Goal: Transaction & Acquisition: Purchase product/service

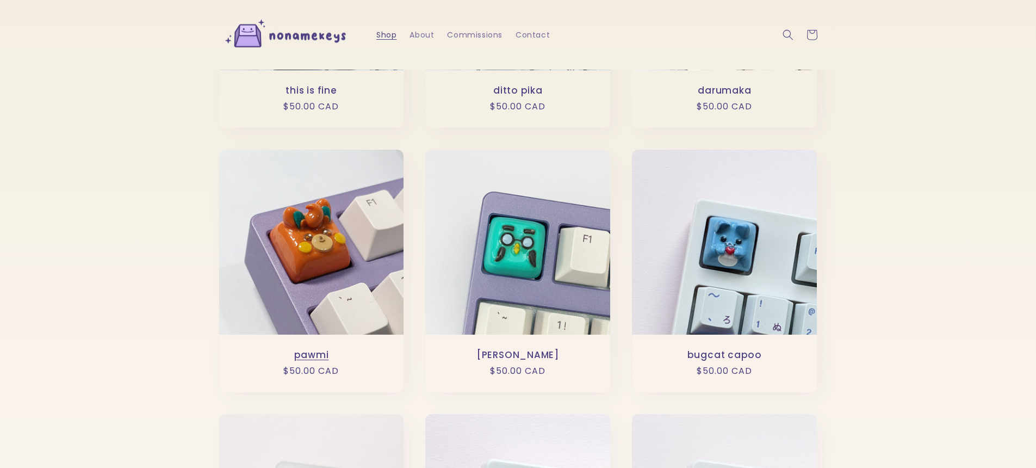
scroll to position [141, 0]
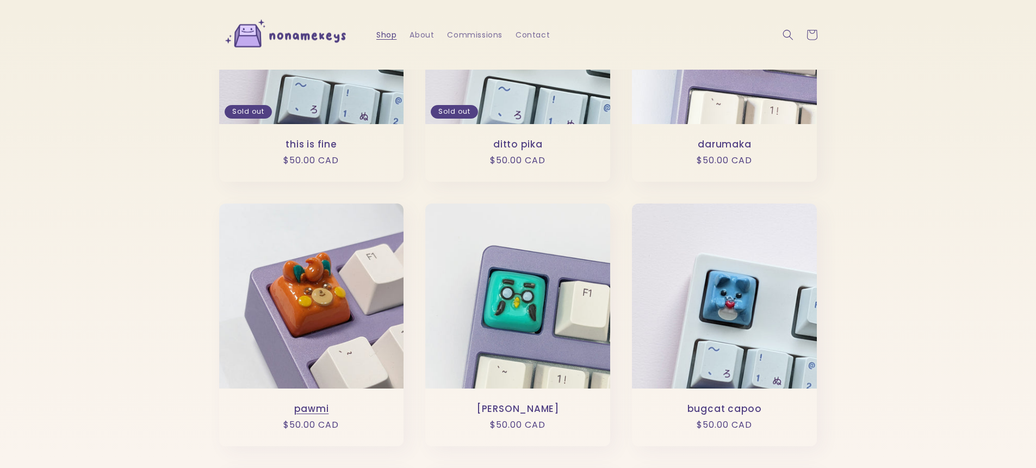
click at [286, 403] on link "pawmi" at bounding box center [311, 408] width 163 height 11
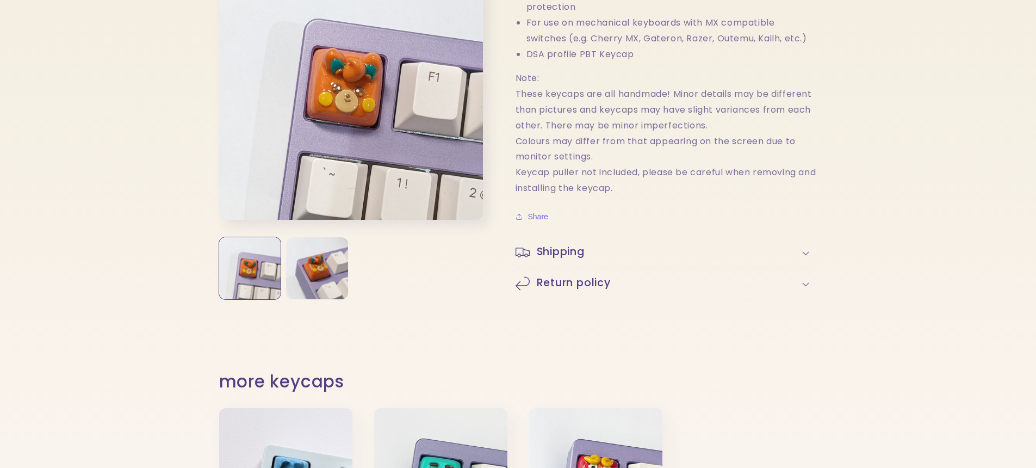
scroll to position [457, 0]
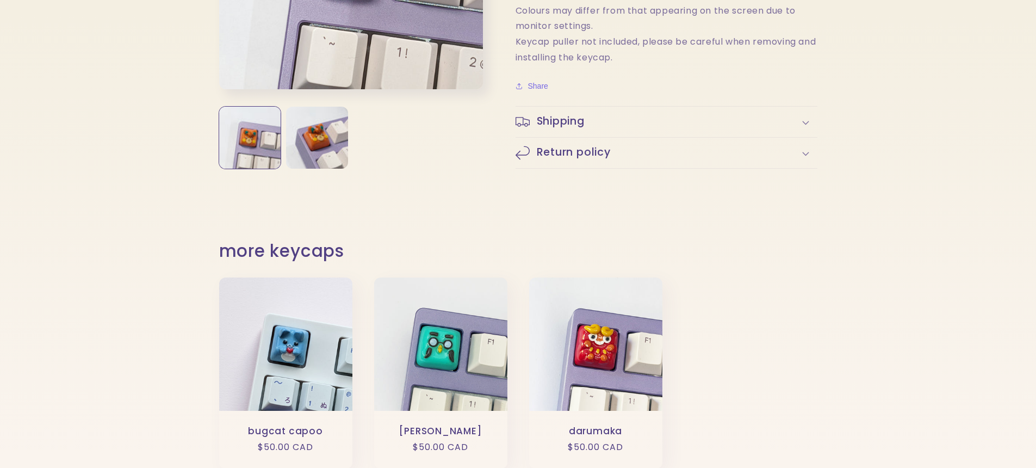
click at [675, 121] on div "Shipping" at bounding box center [666, 122] width 302 height 14
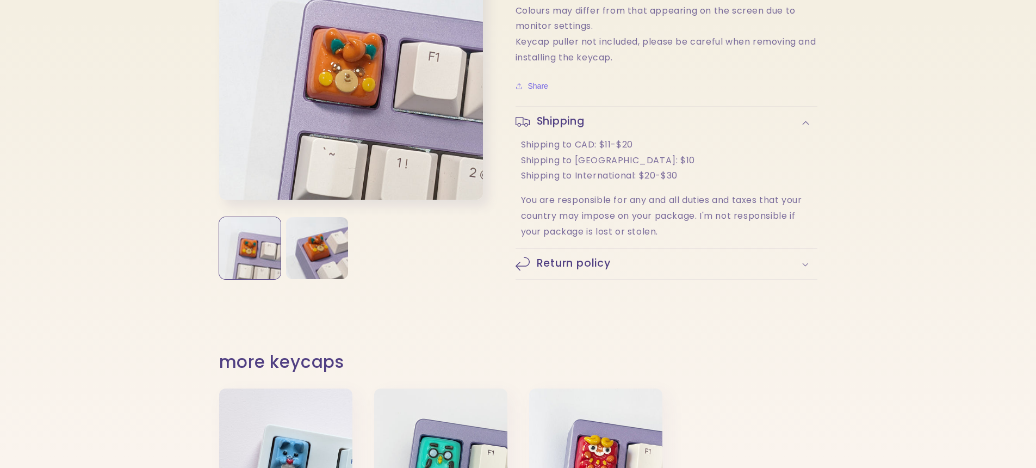
click at [663, 136] on summary "Shipping" at bounding box center [666, 122] width 302 height 30
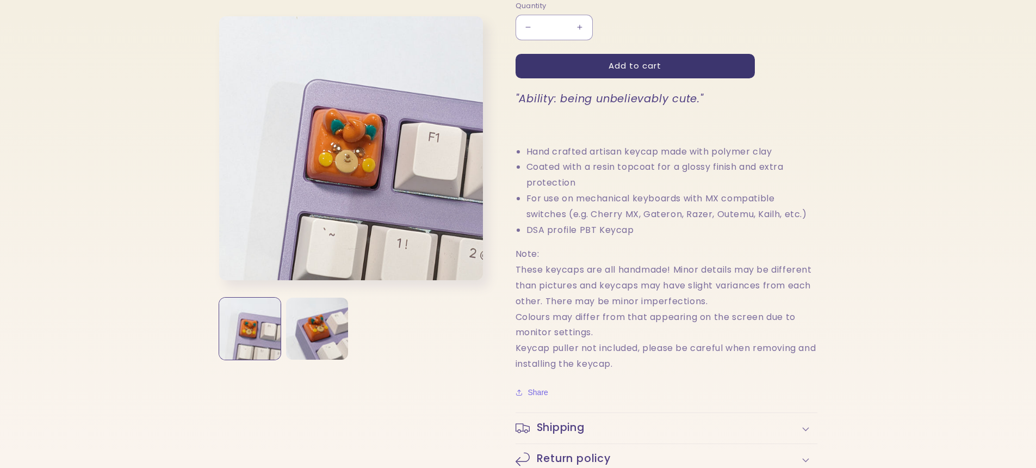
scroll to position [0, 0]
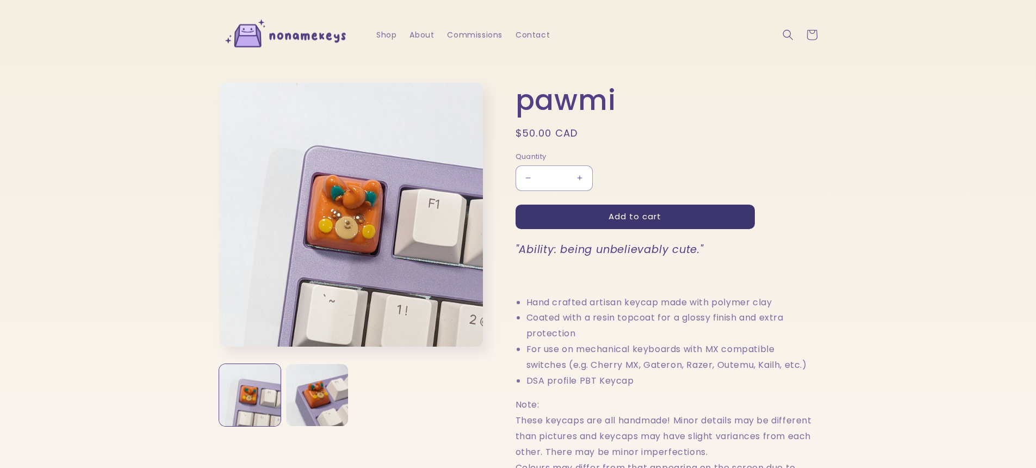
drag, startPoint x: 526, startPoint y: 129, endPoint x: 558, endPoint y: 129, distance: 32.1
click at [558, 129] on span "$50.00 CAD" at bounding box center [546, 133] width 63 height 14
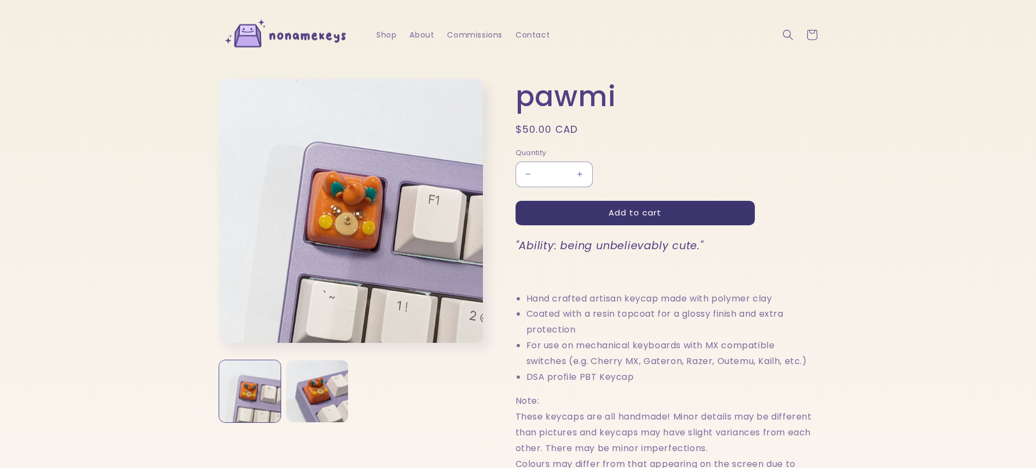
scroll to position [195, 0]
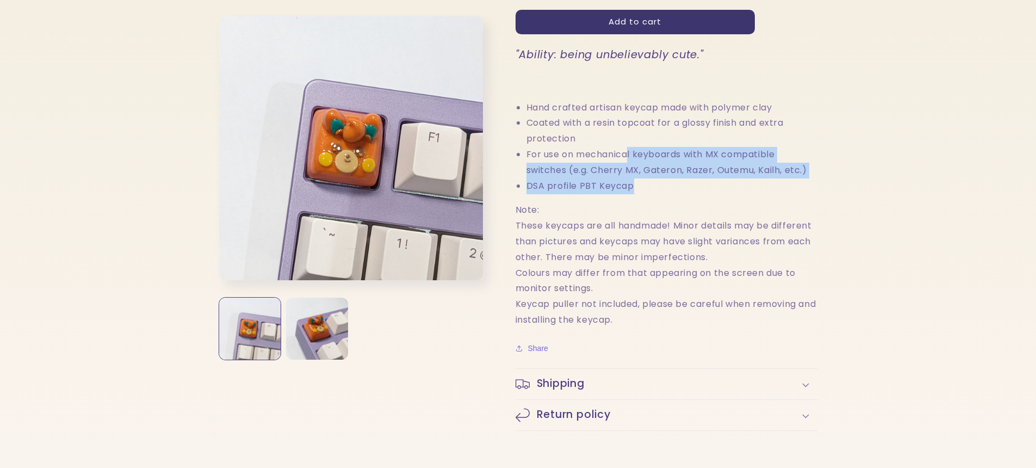
drag, startPoint x: 643, startPoint y: 180, endPoint x: 632, endPoint y: 159, distance: 23.3
click at [631, 159] on ul "Hand crafted artisan keycap made with polymer clay Coated with a resin topcoat …" at bounding box center [666, 147] width 302 height 94
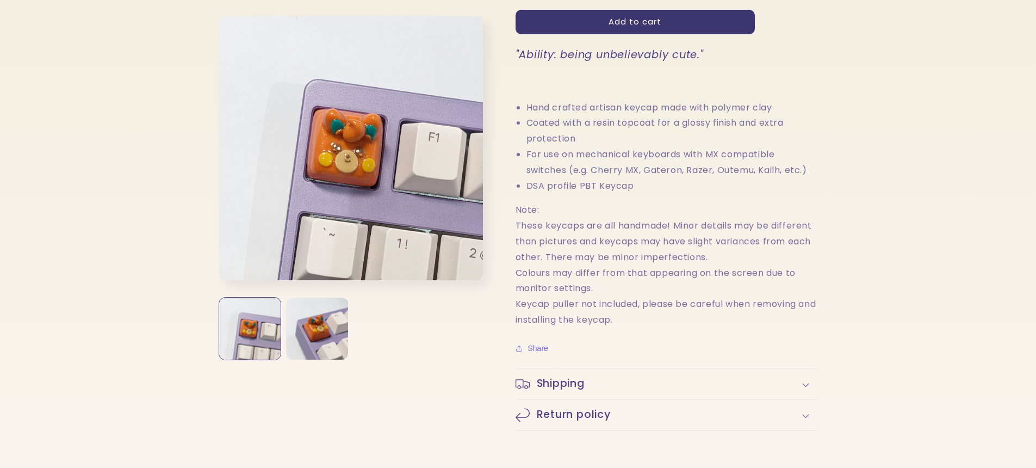
click at [632, 159] on li "For use on mechanical keyboards with MX compatible switches ( e.g. Cherry MX, G…" at bounding box center [671, 163] width 291 height 32
